Goal: Find specific page/section: Find specific page/section

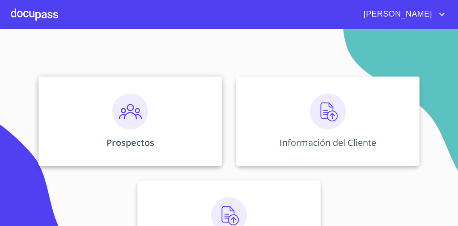
scroll to position [119, 0]
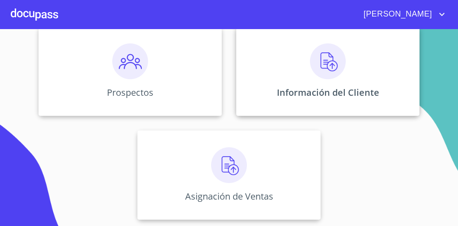
click at [268, 91] on div "Información del Cliente" at bounding box center [327, 70] width 183 height 89
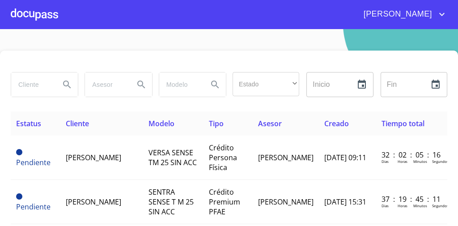
click at [31, 92] on input "search" at bounding box center [32, 84] width 42 height 24
type input "[PERSON_NAME]"
click at [60, 82] on button "Search" at bounding box center [66, 84] width 21 height 21
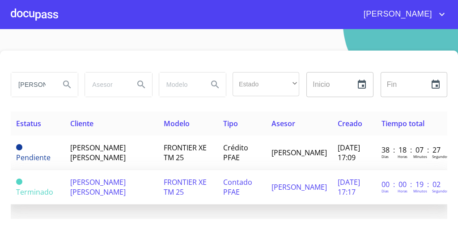
click at [164, 181] on span "FRONTIER XE TM 25" at bounding box center [185, 187] width 43 height 20
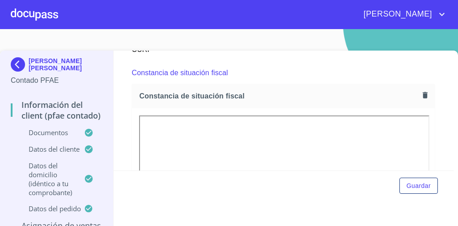
scroll to position [1192, 0]
